Goal: Check status: Check status

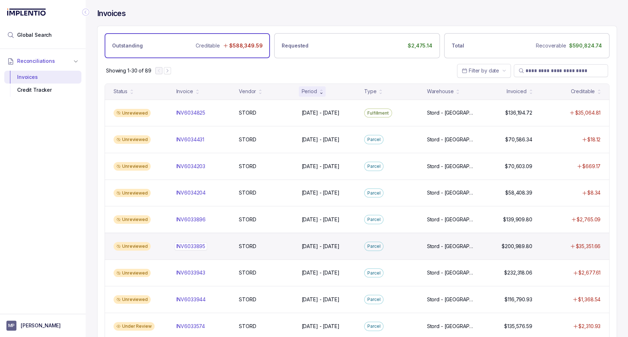
click at [200, 247] on p "INV6033895" at bounding box center [190, 246] width 29 height 7
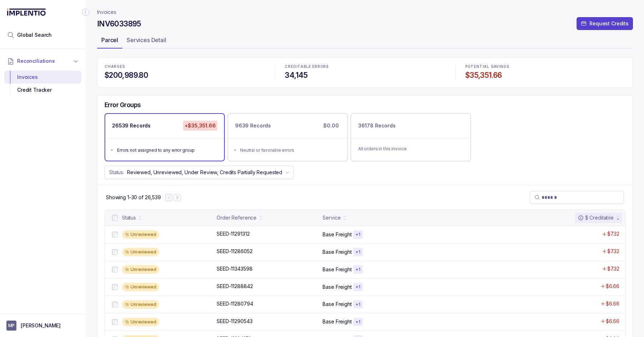
click at [112, 39] on p "Parcel" at bounding box center [109, 40] width 17 height 9
click at [41, 40] on li "Global Search" at bounding box center [42, 35] width 77 height 16
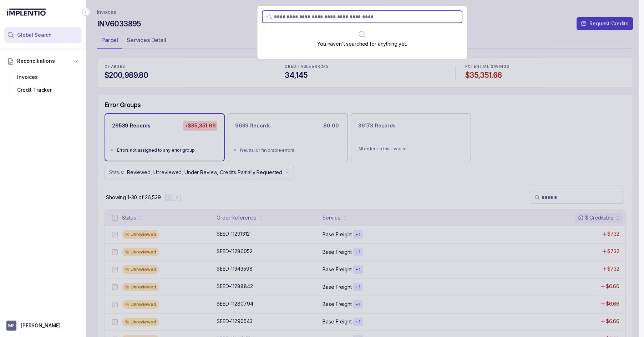
click at [230, 35] on div "You haven't searched for anything yet." at bounding box center [362, 168] width 553 height 337
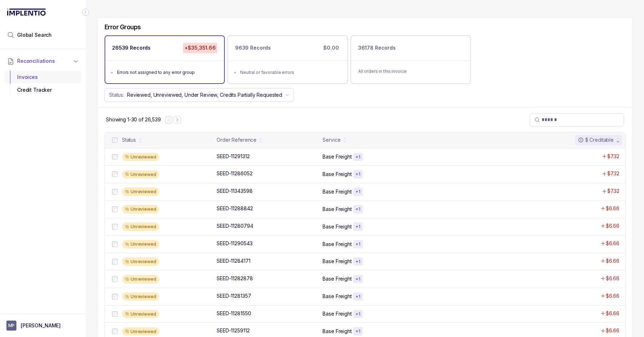
click at [55, 75] on div "Invoices" at bounding box center [43, 77] width 66 height 13
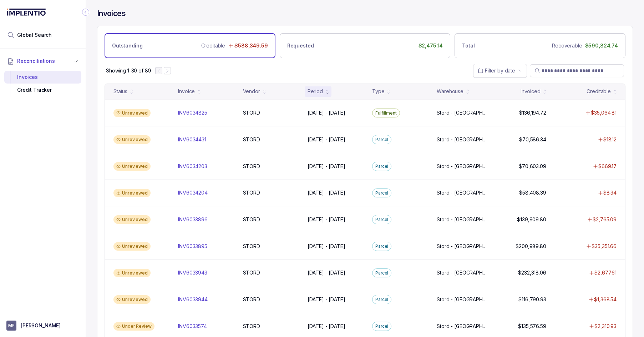
click at [83, 14] on icon "Collapse Icon" at bounding box center [85, 12] width 7 height 7
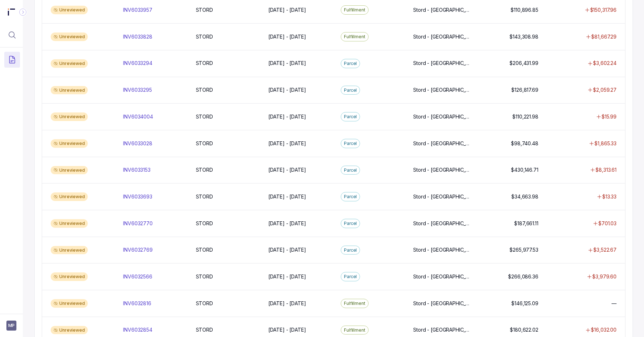
scroll to position [452, 0]
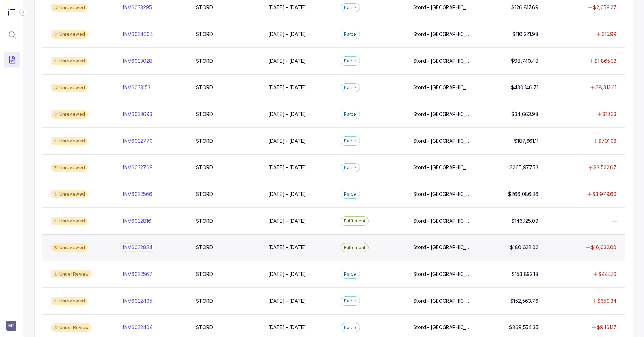
click at [138, 243] on p "INV6032854" at bounding box center [137, 247] width 33 height 8
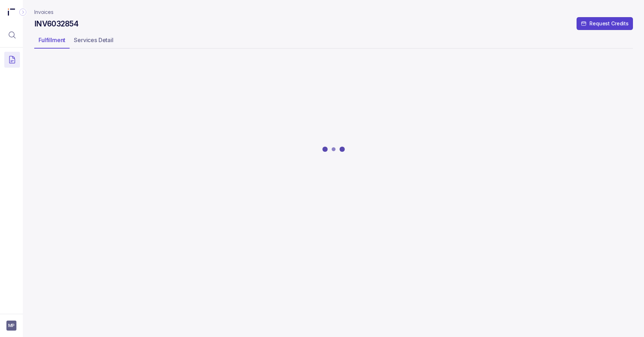
click at [66, 23] on h4 "INV6032854" at bounding box center [56, 24] width 45 height 10
copy h4 "INV6032854"
